Goal: Navigation & Orientation: Find specific page/section

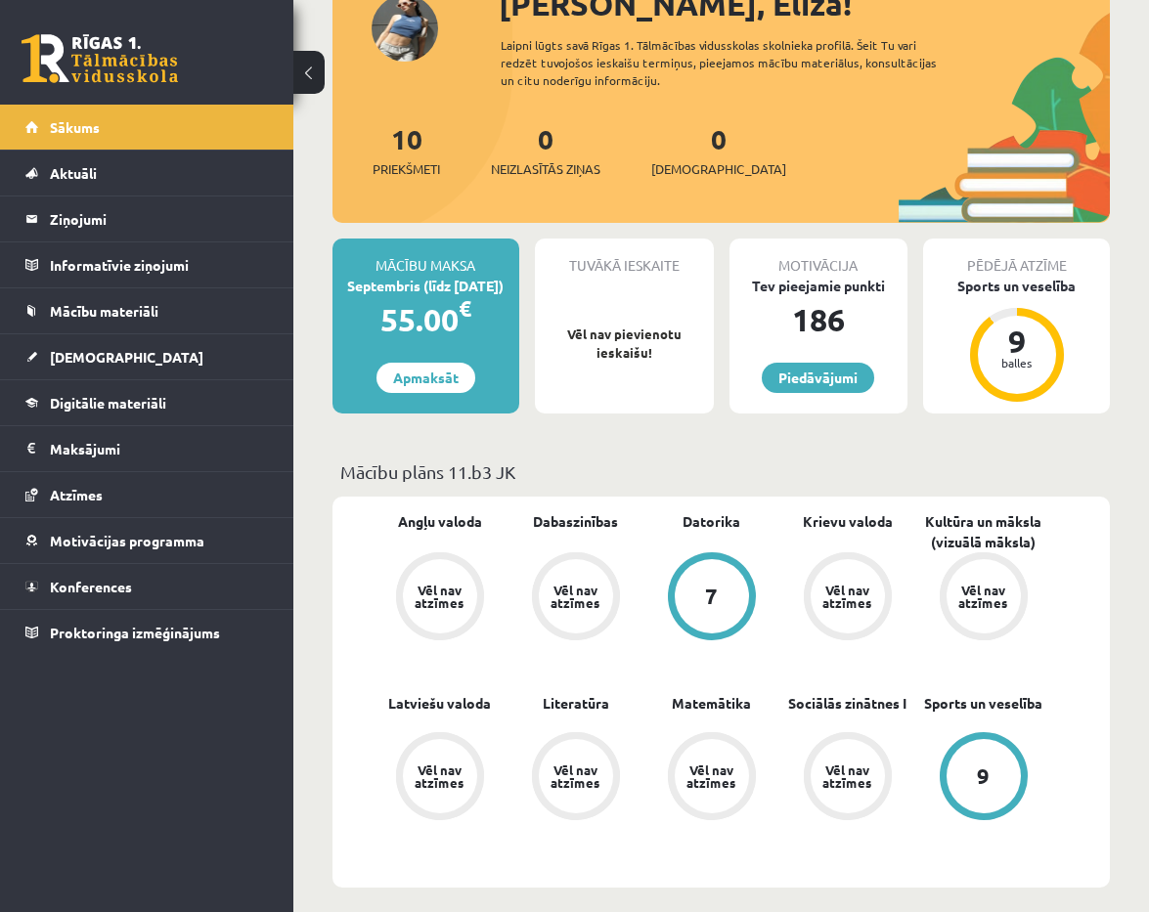
scroll to position [167, 0]
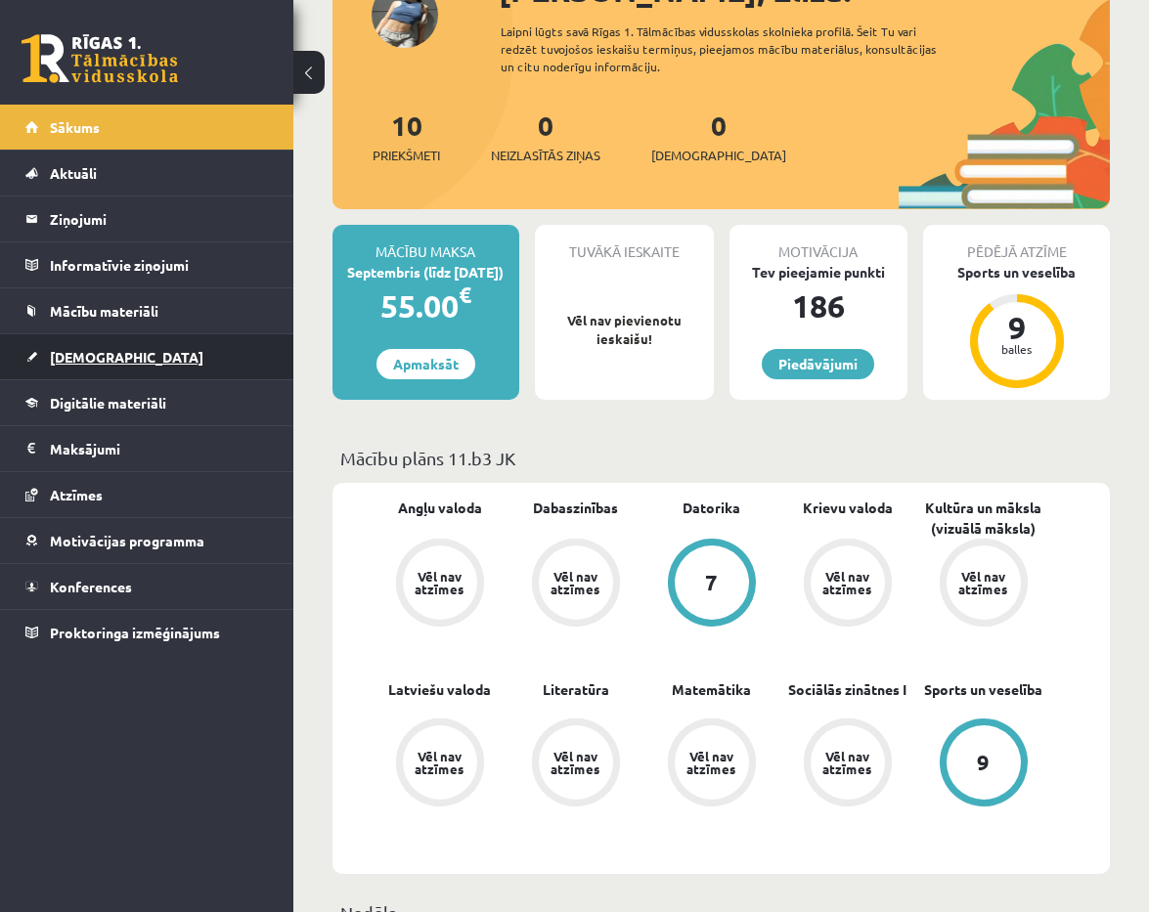
click at [232, 373] on link "[DEMOGRAPHIC_DATA]" at bounding box center [146, 356] width 243 height 45
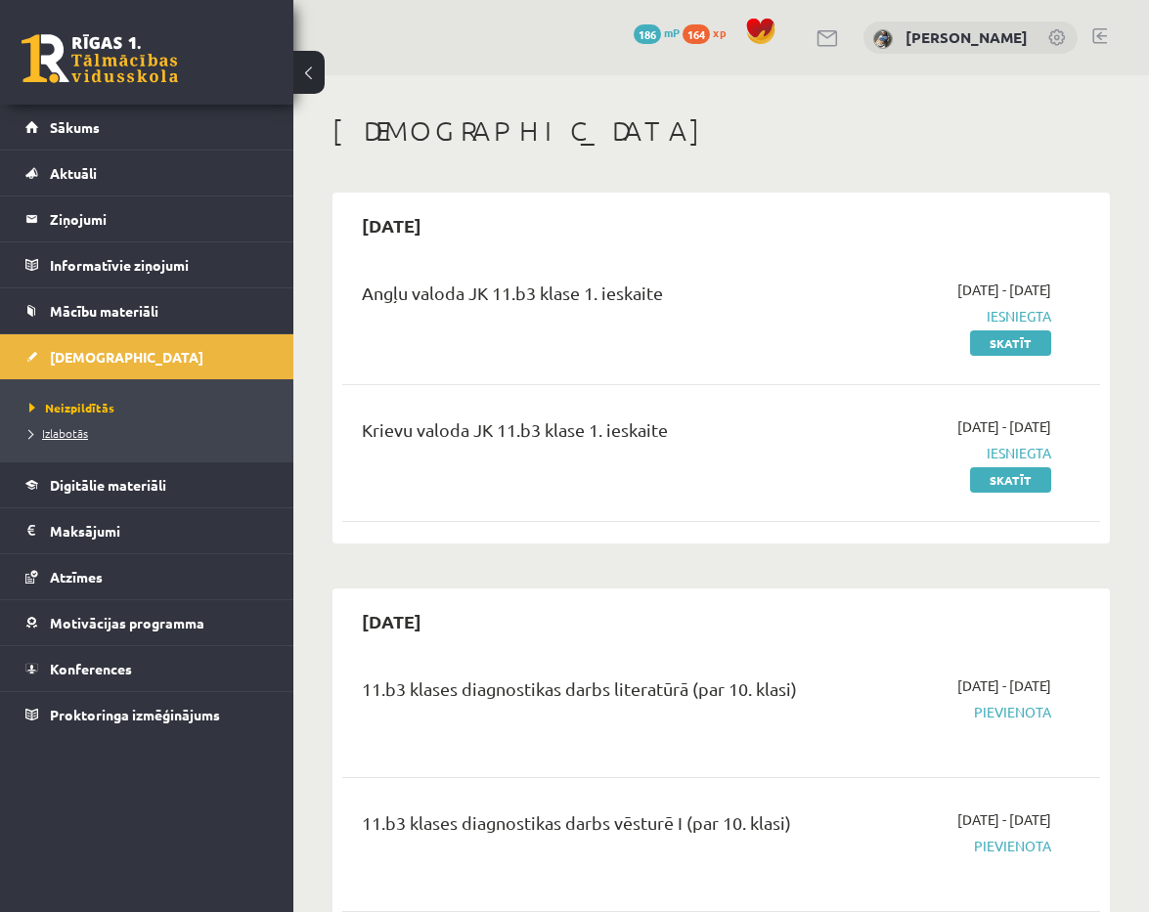
click at [67, 435] on span "Izlabotās" at bounding box center [58, 433] width 59 height 16
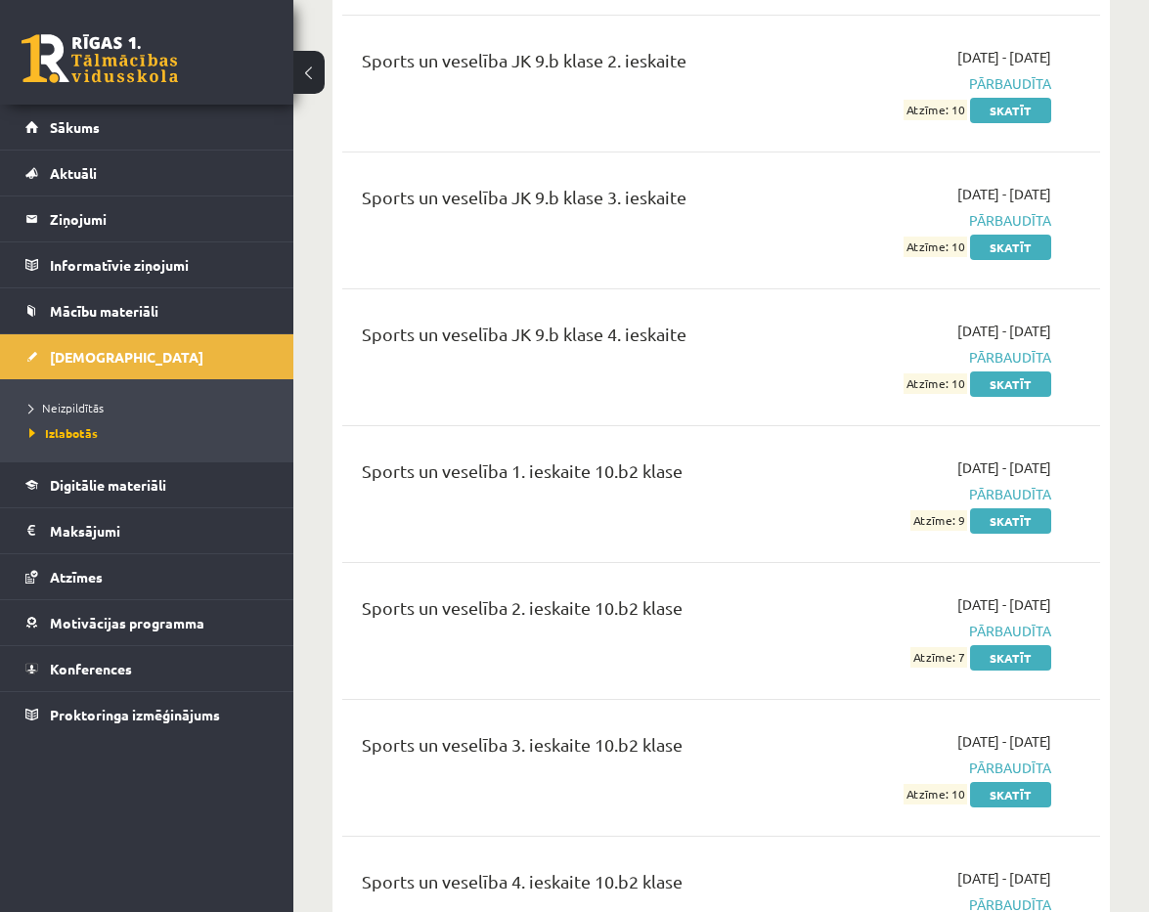
scroll to position [17042, 0]
click at [248, 113] on link "Sākums" at bounding box center [146, 127] width 243 height 45
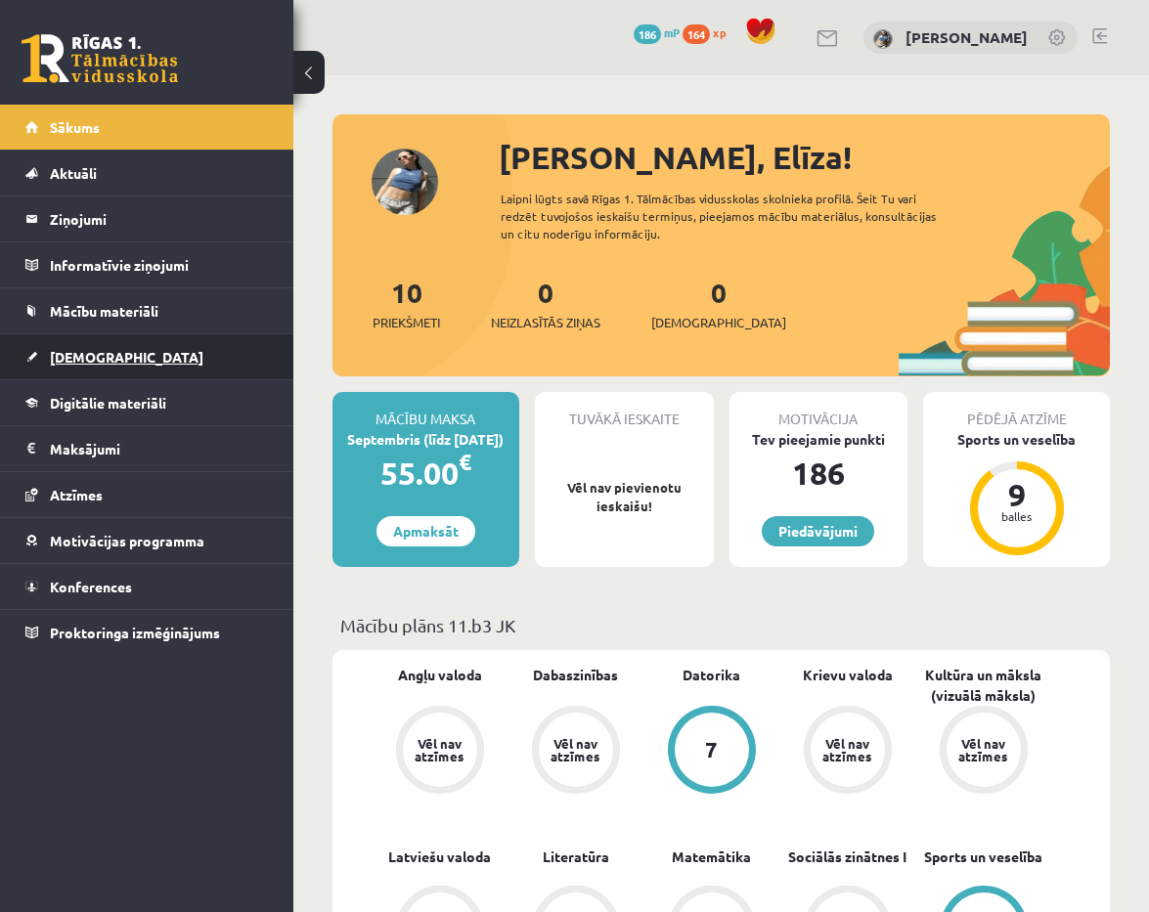
click at [119, 357] on link "[DEMOGRAPHIC_DATA]" at bounding box center [146, 356] width 243 height 45
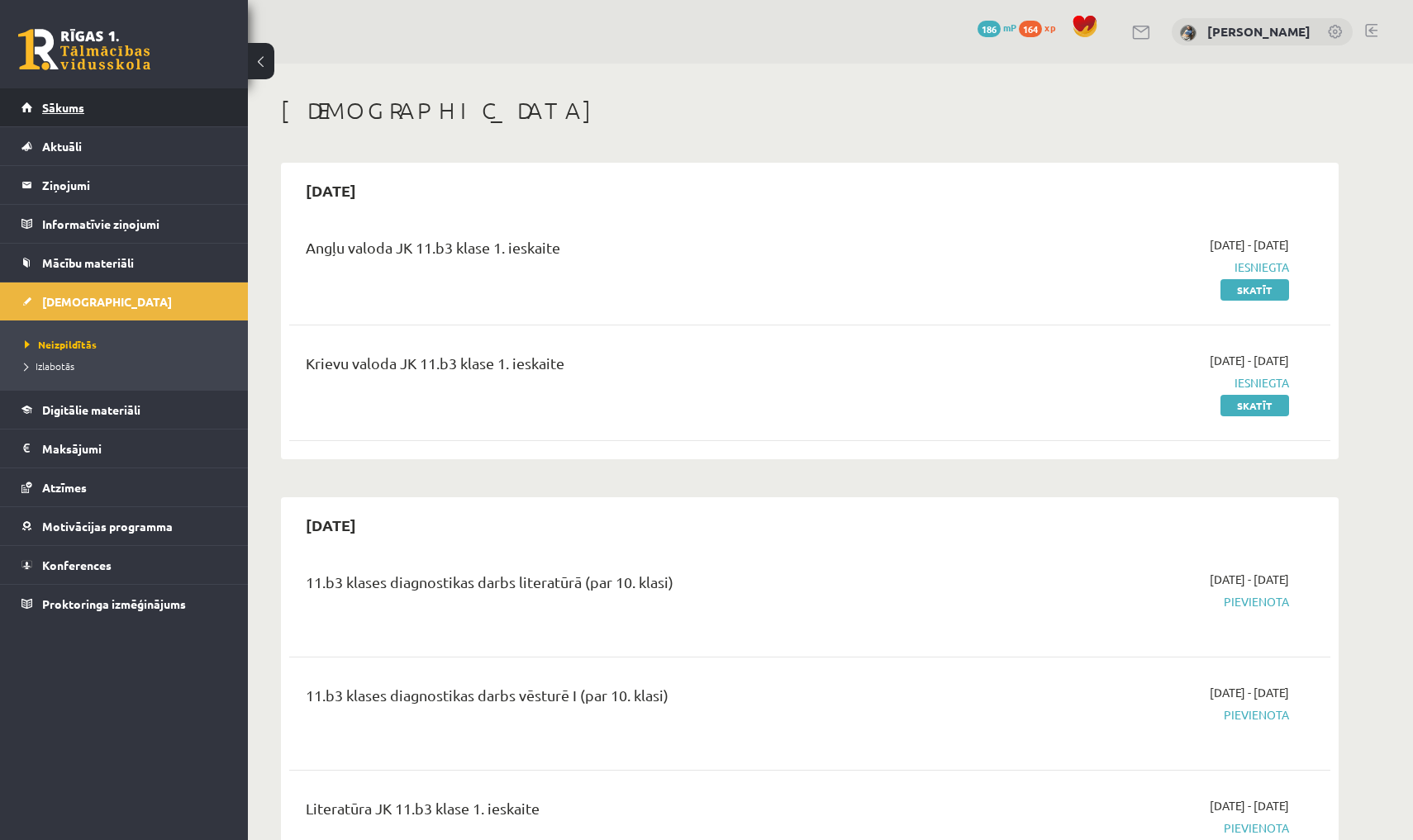
click at [106, 111] on link "Sākums" at bounding box center [123, 107] width 205 height 38
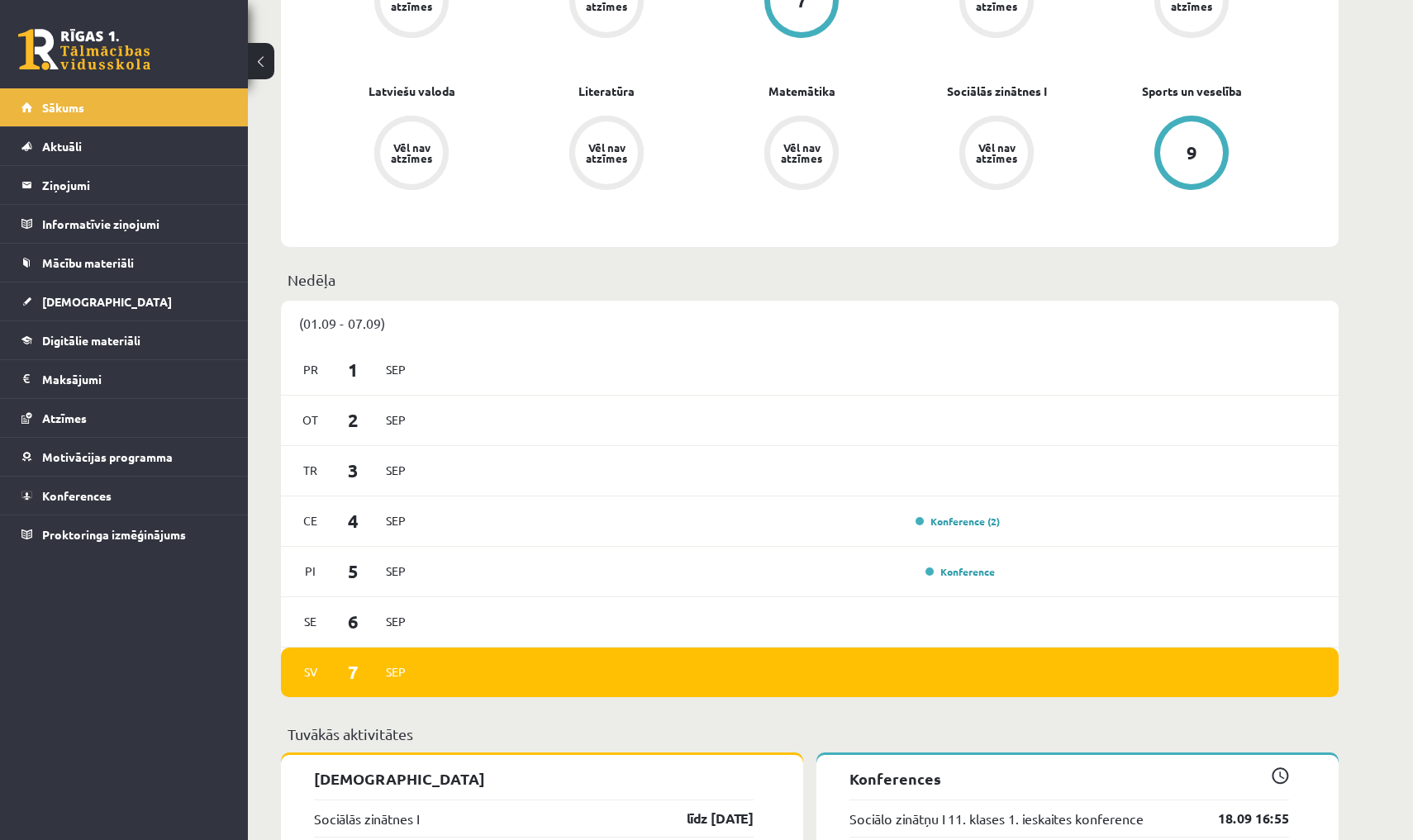
scroll to position [615, 0]
